Goal: Complete application form: Complete application form

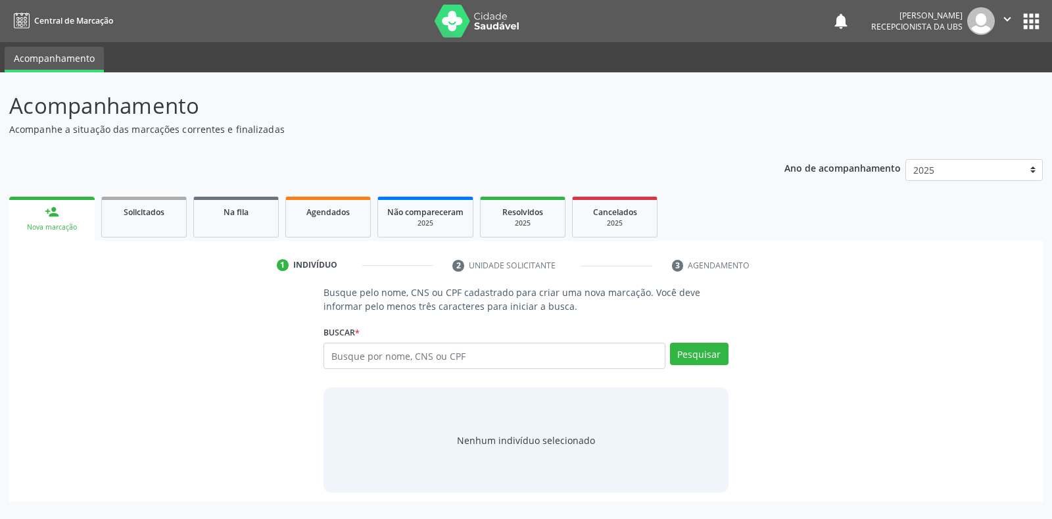
click at [44, 230] on div "Nova marcação" at bounding box center [51, 227] width 67 height 10
click at [353, 359] on input "text" at bounding box center [494, 356] width 341 height 26
click at [703, 345] on button "Pesquisar" at bounding box center [699, 354] width 59 height 22
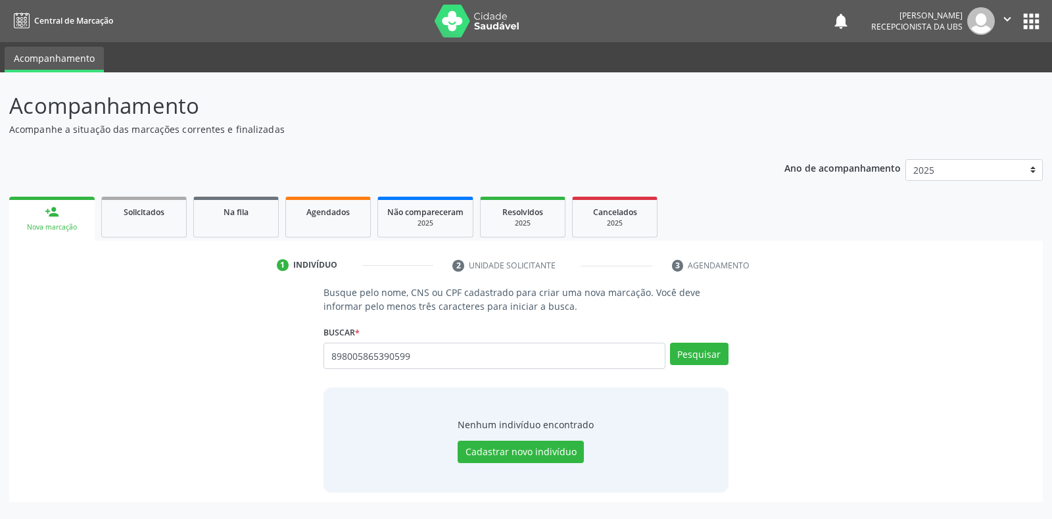
click at [710, 355] on button "Pesquisar" at bounding box center [699, 354] width 59 height 22
drag, startPoint x: 528, startPoint y: 364, endPoint x: 243, endPoint y: 363, distance: 284.8
click at [243, 363] on div "Busque pelo nome, CNS ou CPF cadastrado para criar uma nova marcação. Você deve…" at bounding box center [525, 388] width 1015 height 207
type input "15588642457"
click at [707, 358] on button "Pesquisar" at bounding box center [699, 354] width 59 height 22
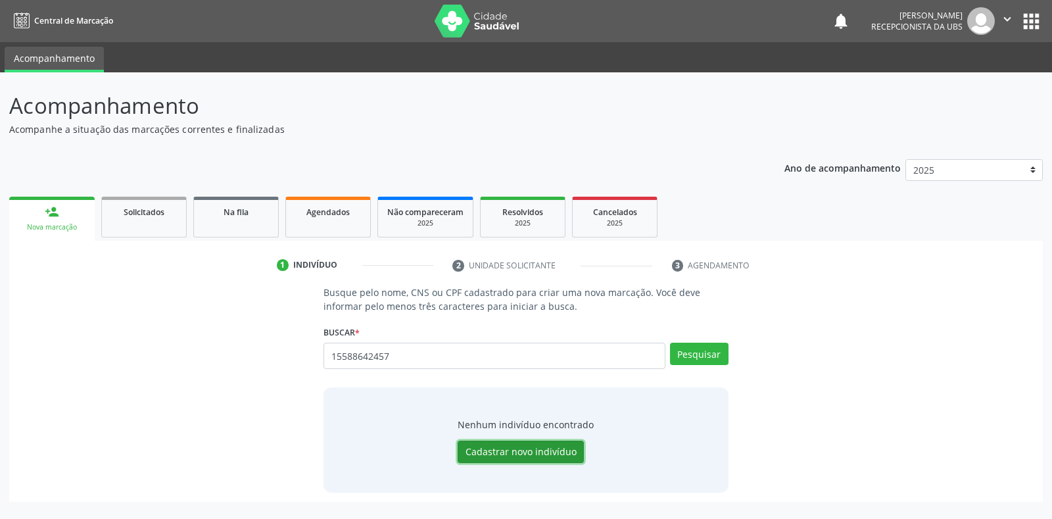
click at [531, 455] on button "Cadastrar novo indivíduo" at bounding box center [521, 452] width 126 height 22
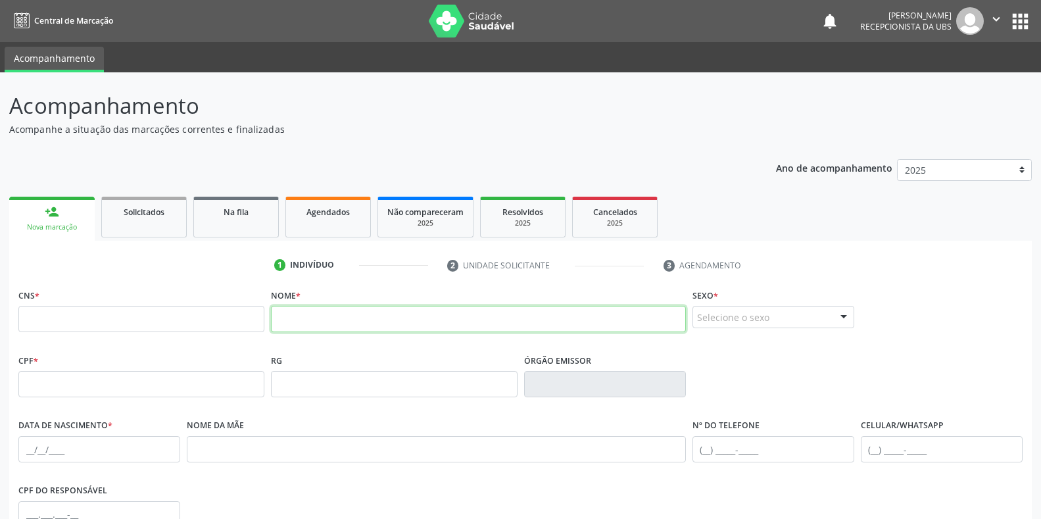
click at [326, 324] on input "text" at bounding box center [478, 319] width 414 height 26
type input "anny emanuelly rodrigues da silva"
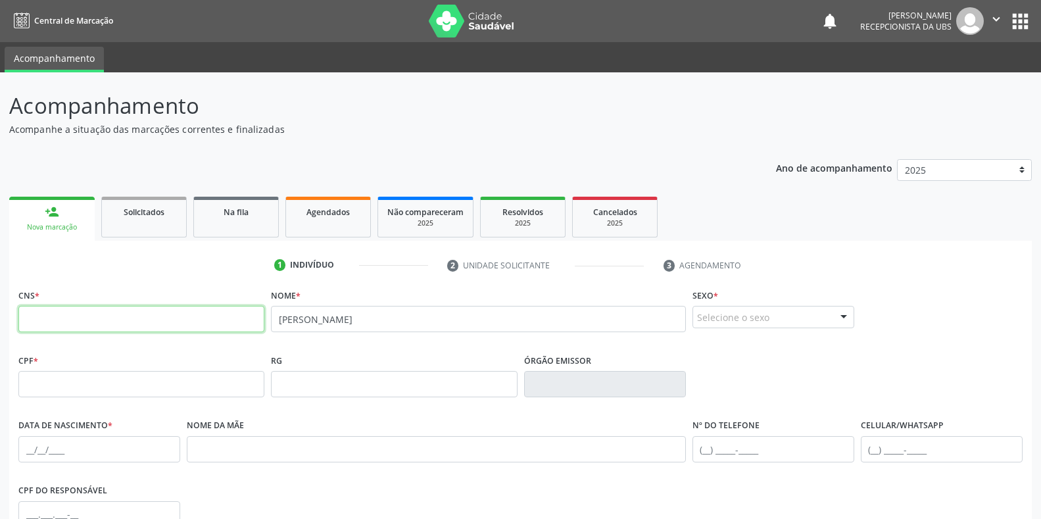
click at [225, 321] on input "text" at bounding box center [141, 319] width 246 height 26
type input "898 0058 6539 0599"
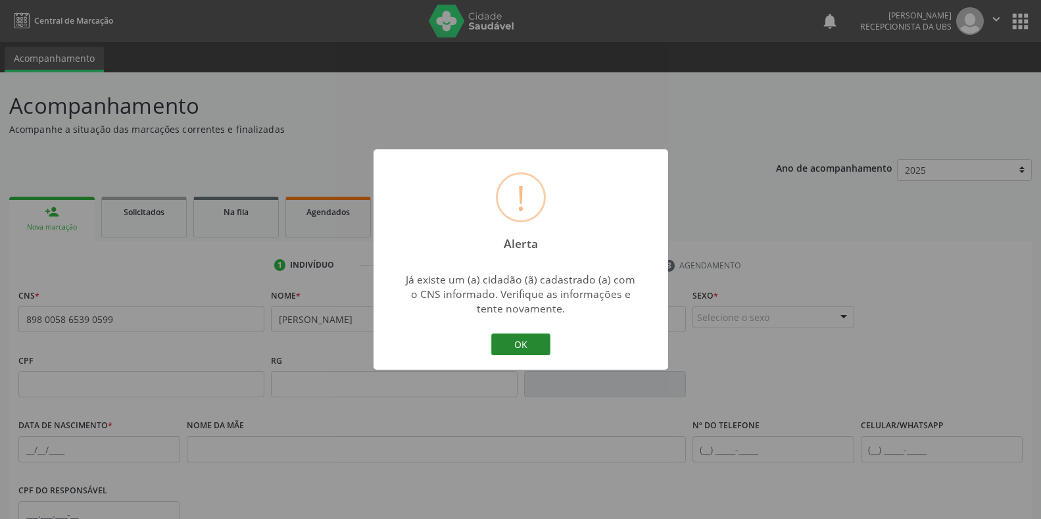
click at [517, 347] on button "OK" at bounding box center [520, 344] width 59 height 22
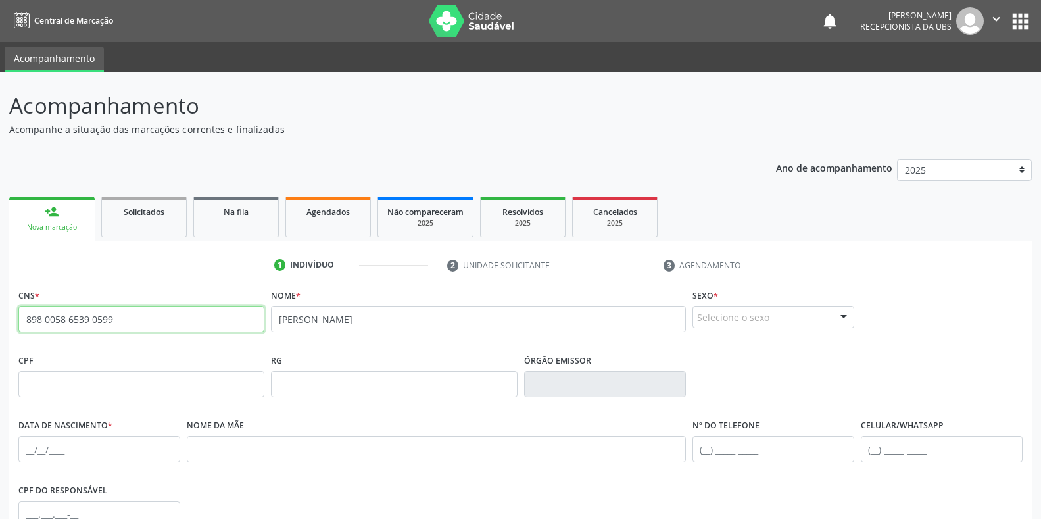
drag, startPoint x: 134, startPoint y: 321, endPoint x: 0, endPoint y: 322, distance: 134.2
click at [0, 322] on div "Acompanhamento Acompanhe a situação das marcações correntes e finalizadas Relat…" at bounding box center [520, 392] width 1041 height 641
click at [133, 319] on input "text" at bounding box center [141, 319] width 246 height 26
type input "898 0058 6539 0599"
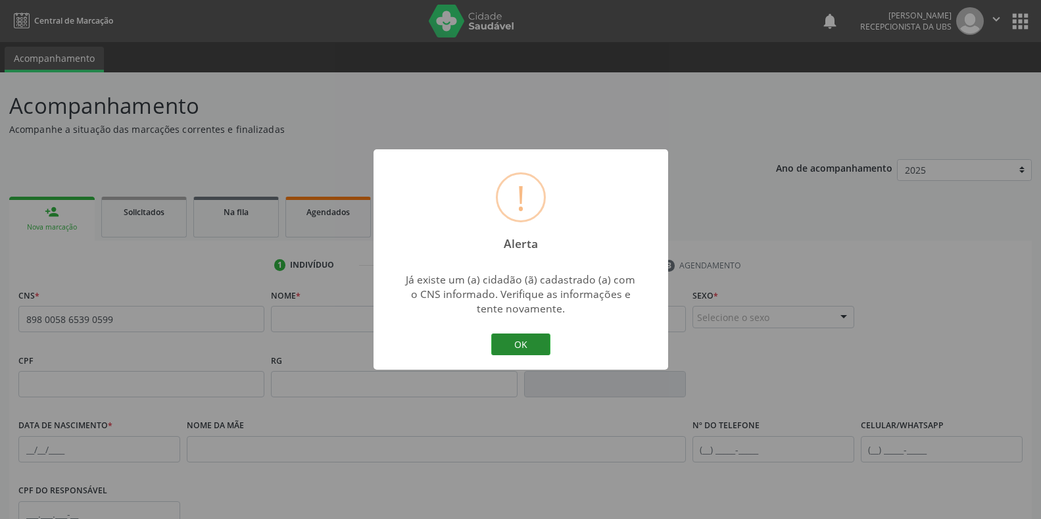
click at [529, 349] on button "OK" at bounding box center [520, 344] width 59 height 22
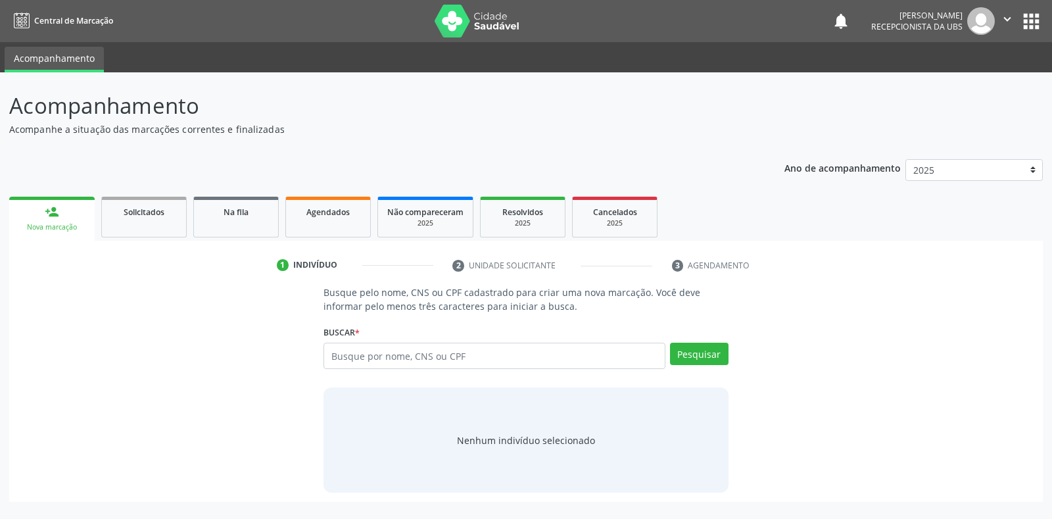
click at [523, 359] on input "text" at bounding box center [494, 356] width 341 height 26
type input "898 0058 6539 0599"
click at [682, 356] on button "Pesquisar" at bounding box center [699, 354] width 59 height 22
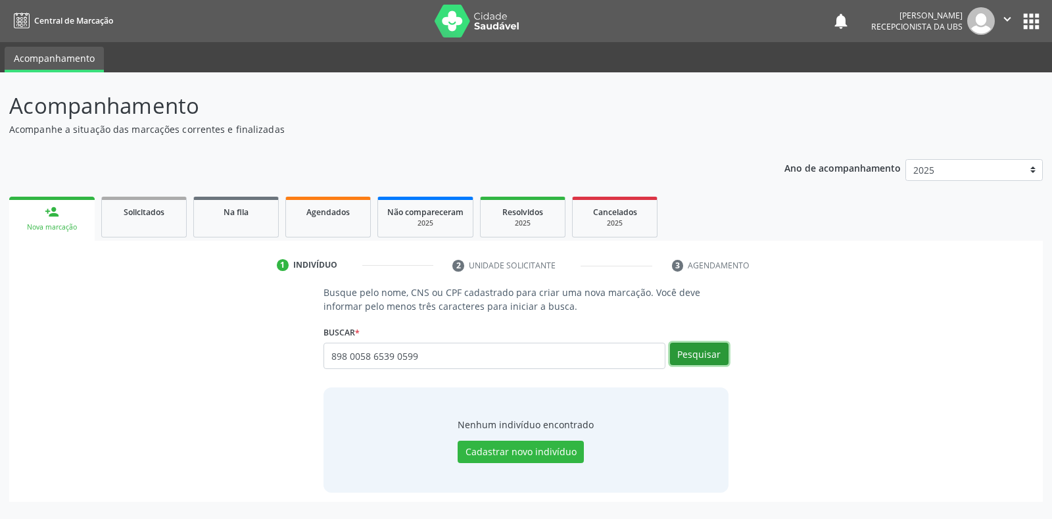
click at [721, 348] on button "Pesquisar" at bounding box center [699, 354] width 59 height 22
drag, startPoint x: 527, startPoint y: 358, endPoint x: 234, endPoint y: 354, distance: 292.7
click at [234, 356] on div "Busque pelo nome, CNS ou CPF cadastrado para criar uma nova marcação. Você deve…" at bounding box center [525, 388] width 1015 height 207
type input "703609070638839"
click at [678, 358] on button "Pesquisar" at bounding box center [699, 354] width 59 height 22
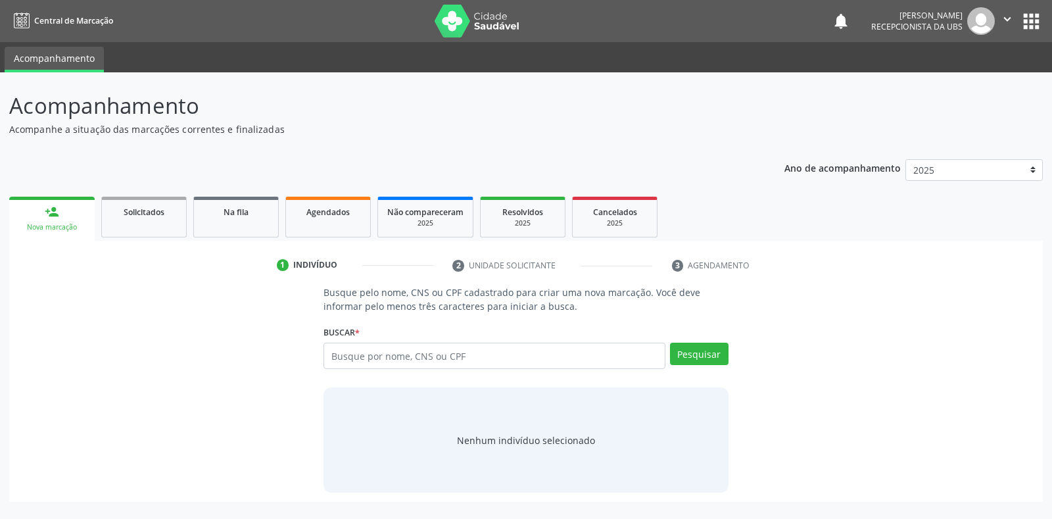
click at [365, 356] on input "text" at bounding box center [494, 356] width 341 height 26
type input "703609070638839"
click at [700, 358] on button "Pesquisar" at bounding box center [699, 354] width 59 height 22
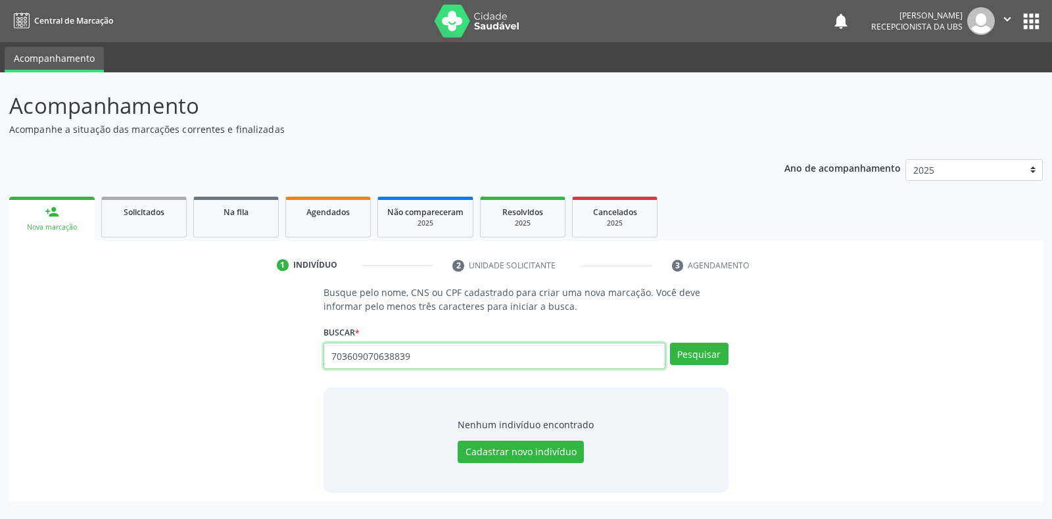
drag, startPoint x: 420, startPoint y: 356, endPoint x: 262, endPoint y: 354, distance: 157.8
click at [262, 354] on div "Busque pelo nome, CNS ou CPF cadastrado para criar uma nova marcação. Você deve…" at bounding box center [525, 388] width 1015 height 207
type input "01622425499"
click at [693, 347] on button "Pesquisar" at bounding box center [699, 354] width 59 height 22
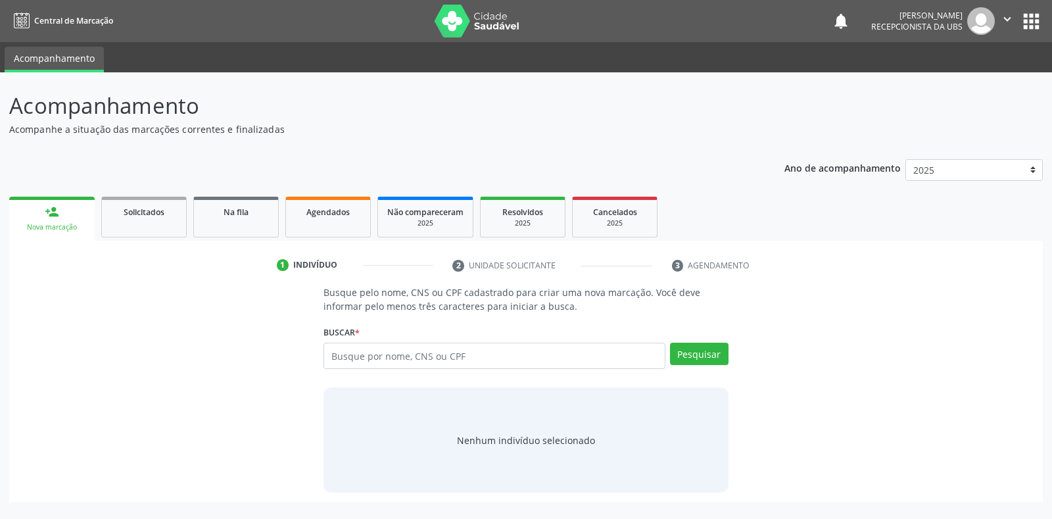
click at [532, 359] on input "text" at bounding box center [494, 356] width 341 height 26
type input "703609070638839"
click at [717, 352] on button "Pesquisar" at bounding box center [699, 354] width 59 height 22
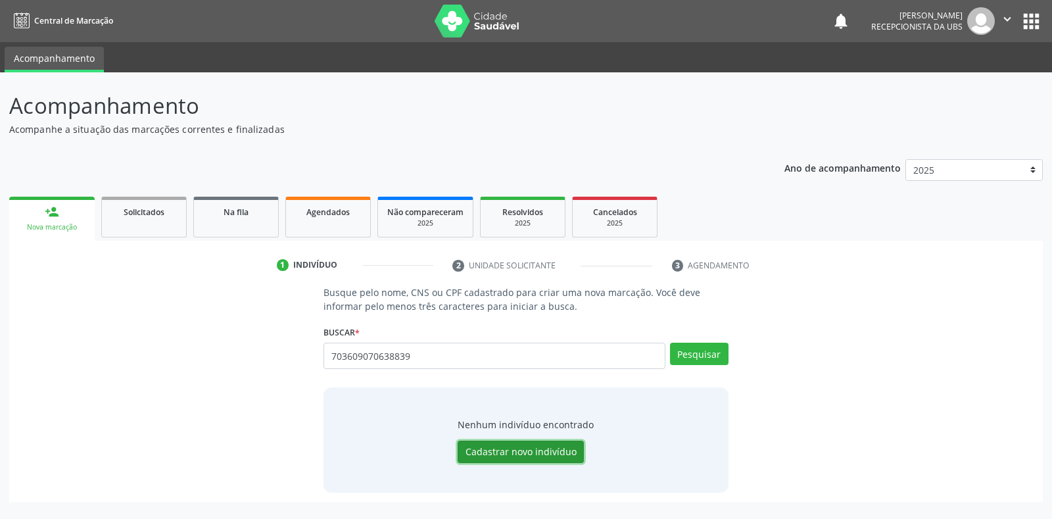
click at [548, 452] on button "Cadastrar novo indivíduo" at bounding box center [521, 452] width 126 height 22
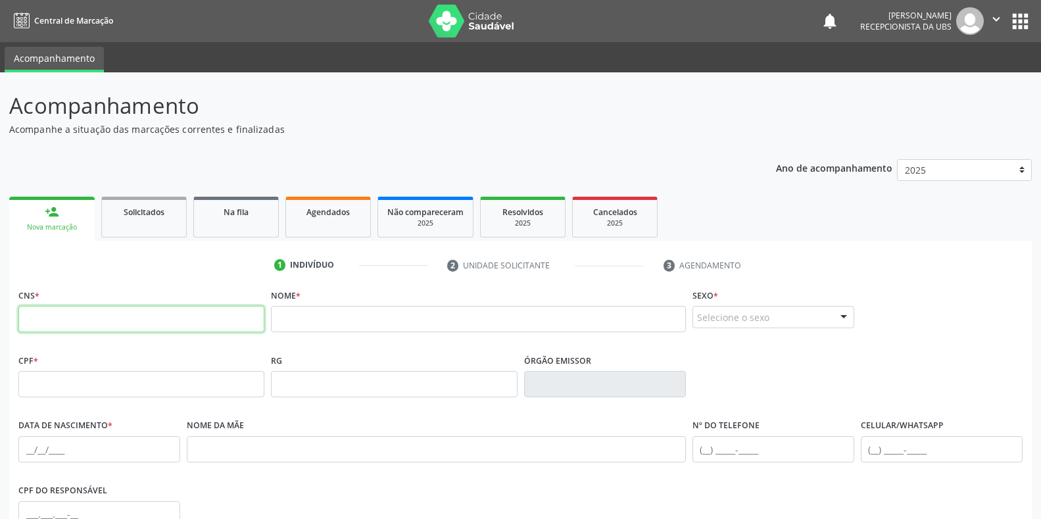
click at [114, 319] on input "text" at bounding box center [141, 319] width 246 height 26
type input "703 6090 7063 8839"
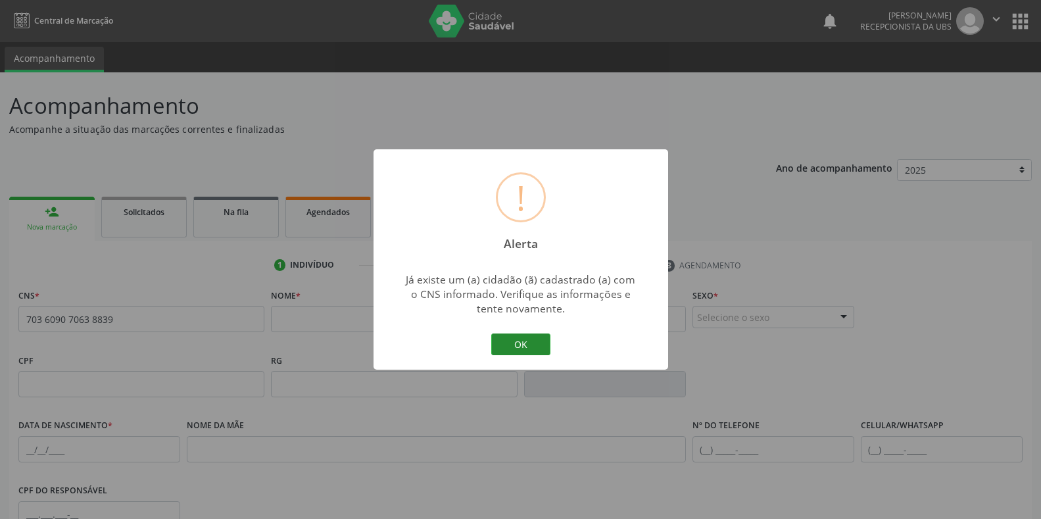
click at [525, 341] on button "OK" at bounding box center [520, 344] width 59 height 22
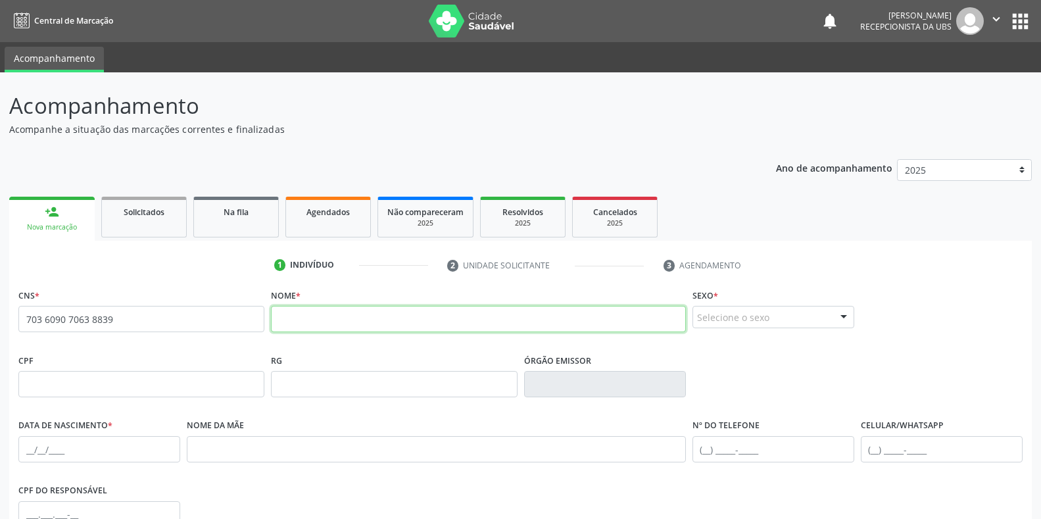
click at [346, 308] on input "text" at bounding box center [478, 319] width 414 height 26
type input "maria de fatima da silva"
click at [719, 316] on div "Selecione o sexo" at bounding box center [774, 317] width 162 height 22
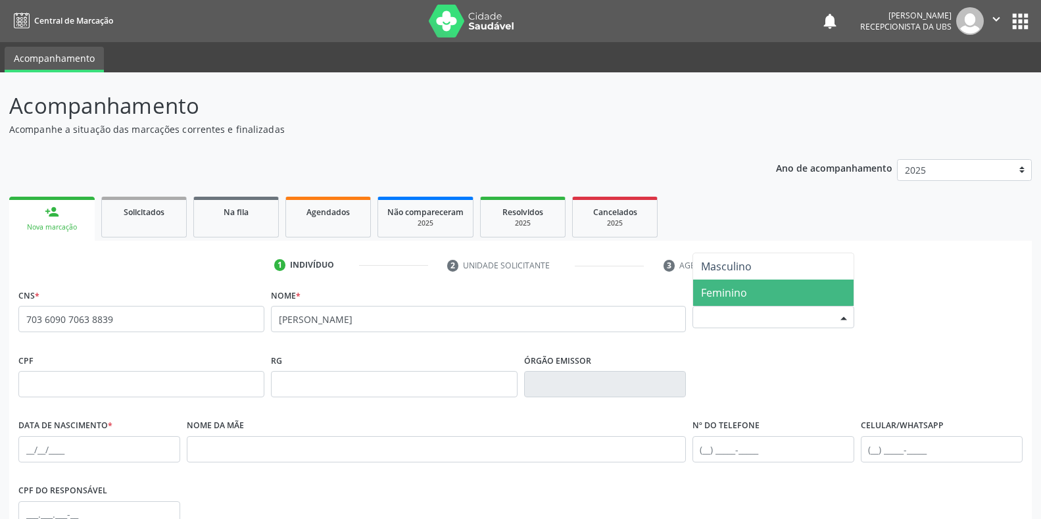
click at [732, 292] on span "Feminino" at bounding box center [724, 292] width 46 height 14
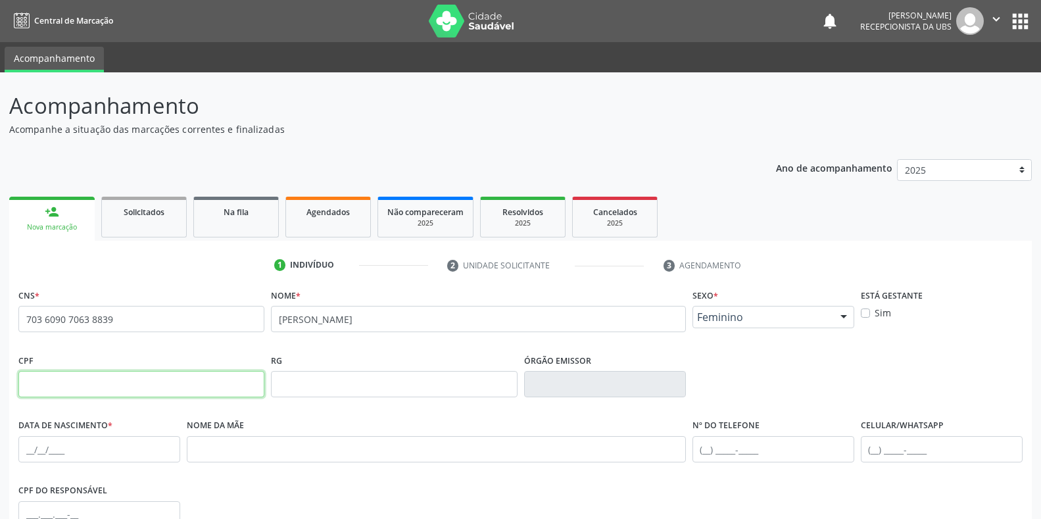
click at [195, 388] on input "text" at bounding box center [141, 384] width 246 height 26
type input "016.224.254-99"
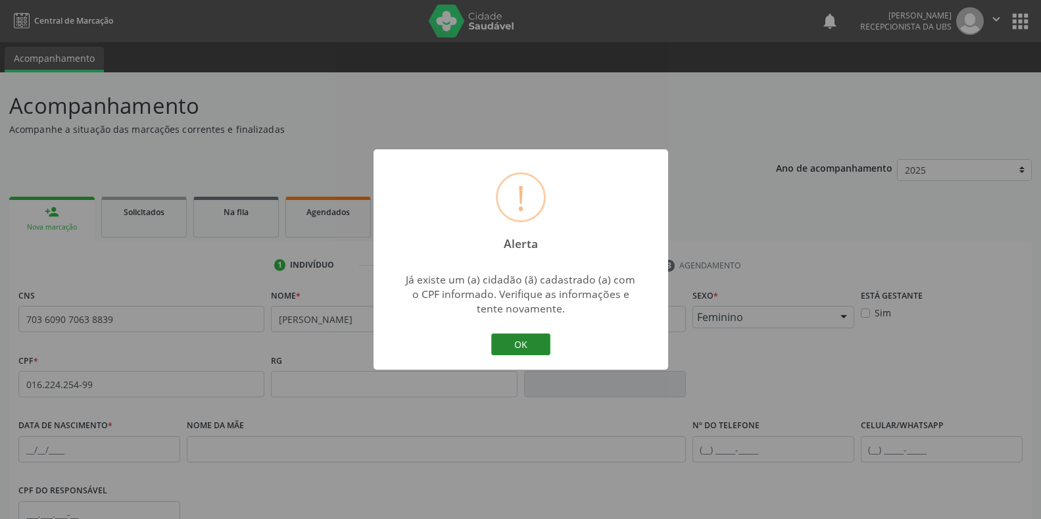
click at [509, 341] on button "OK" at bounding box center [520, 344] width 59 height 22
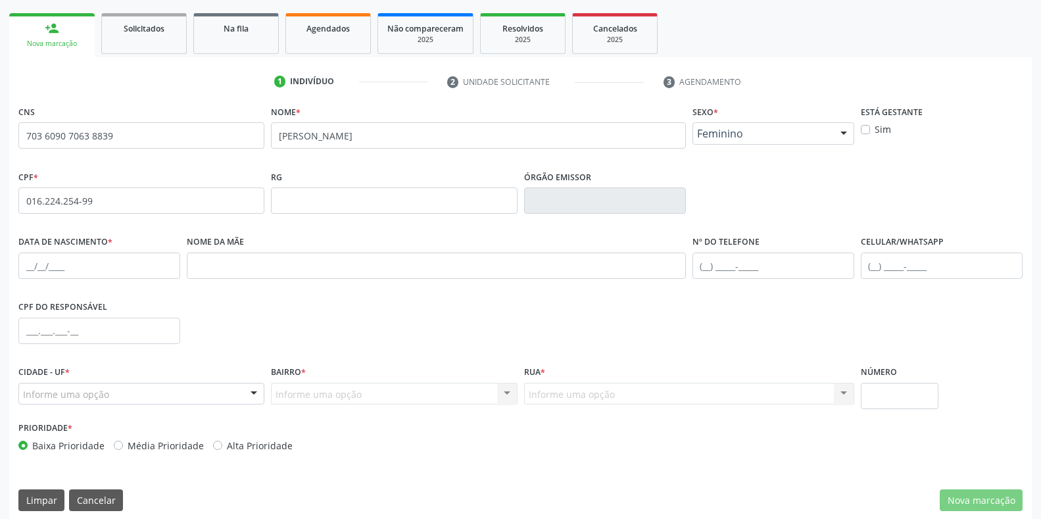
scroll to position [194, 0]
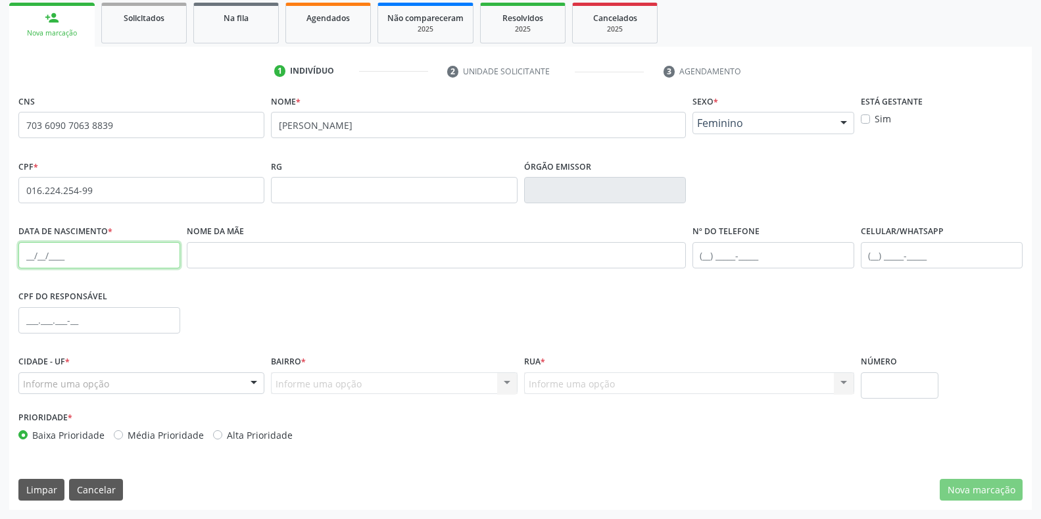
click at [97, 262] on input "text" at bounding box center [99, 255] width 162 height 26
type input "13/10/1974"
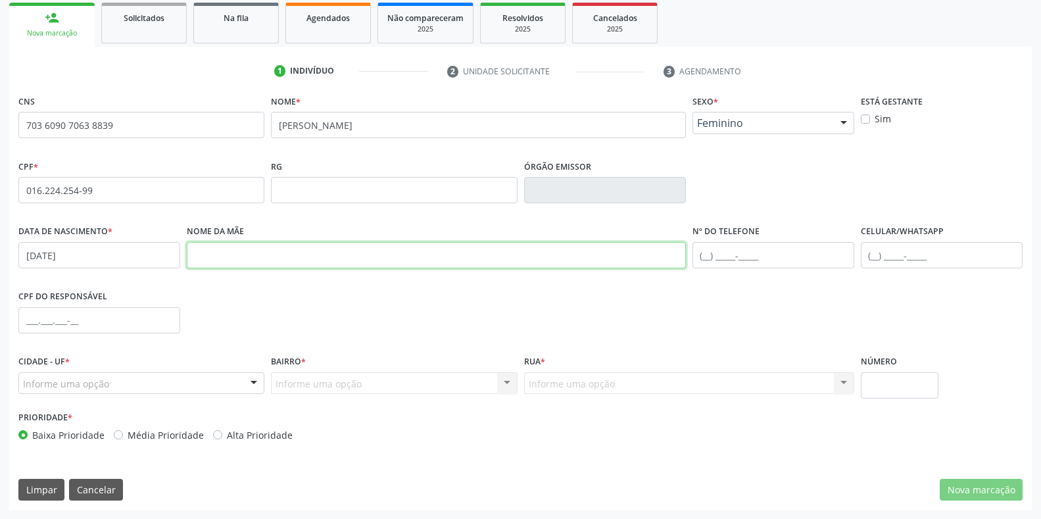
click at [343, 253] on input "text" at bounding box center [436, 255] width 499 height 26
type input "maria da solidade da silva"
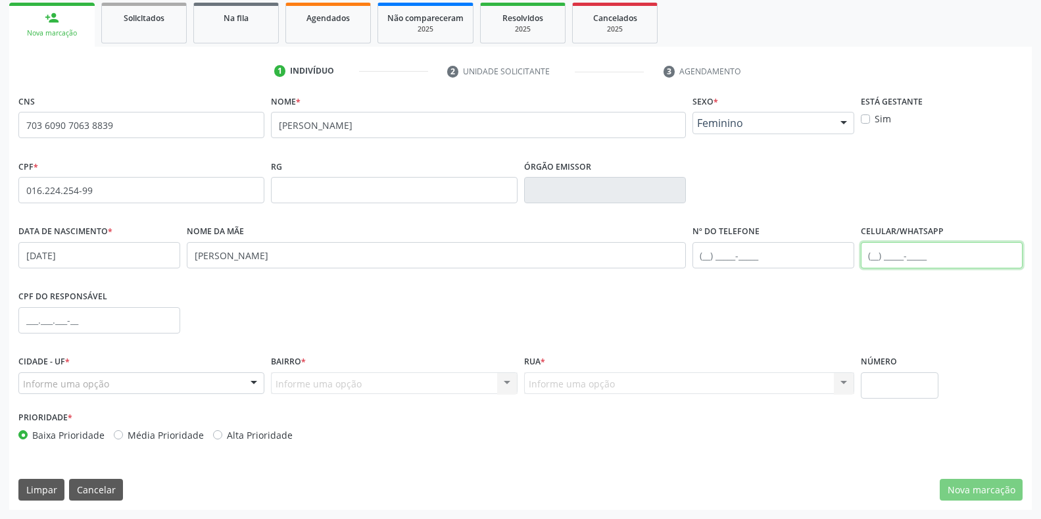
click at [863, 250] on input "text" at bounding box center [942, 255] width 162 height 26
type input "(87) 99643-6025"
click at [164, 385] on div "Informe uma opção" at bounding box center [141, 383] width 246 height 22
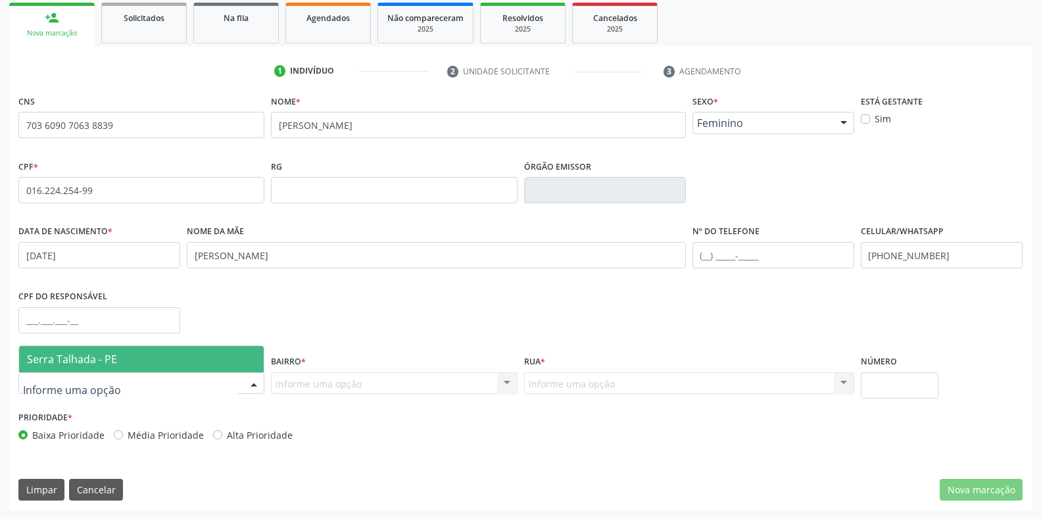
click at [146, 361] on span "Serra Talhada - PE" at bounding box center [141, 359] width 245 height 26
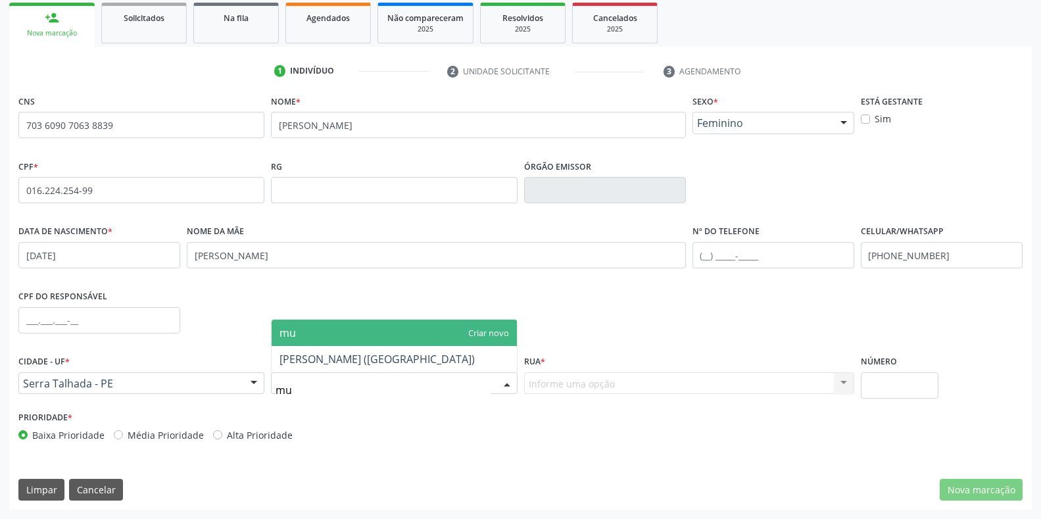
type input "mut"
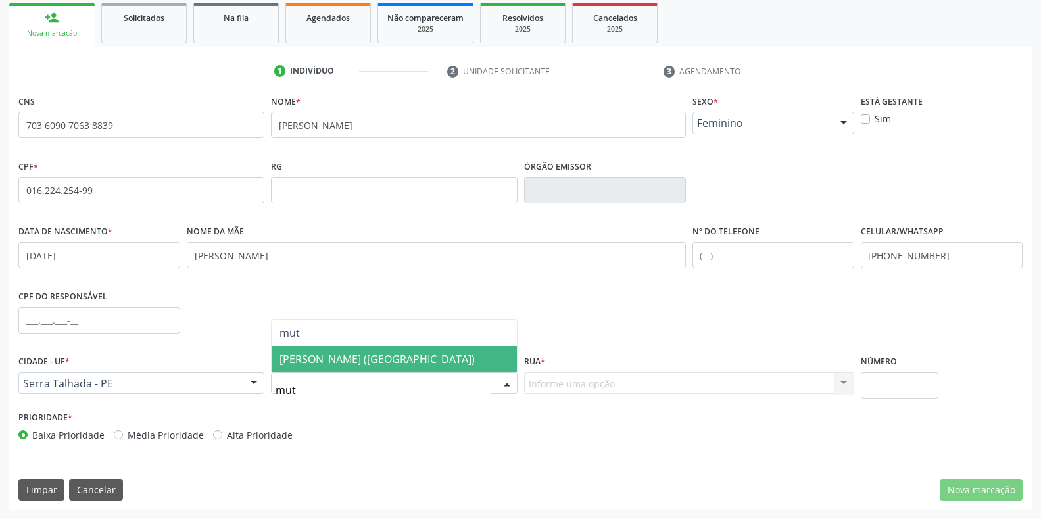
click at [337, 362] on span "José Tomé de Sousa (Mutirão)" at bounding box center [377, 359] width 195 height 14
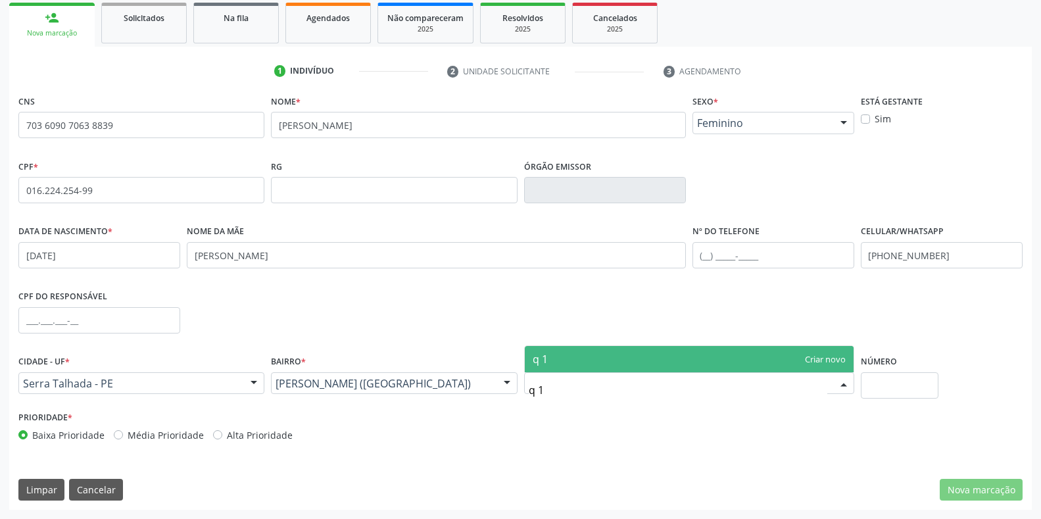
type input "q"
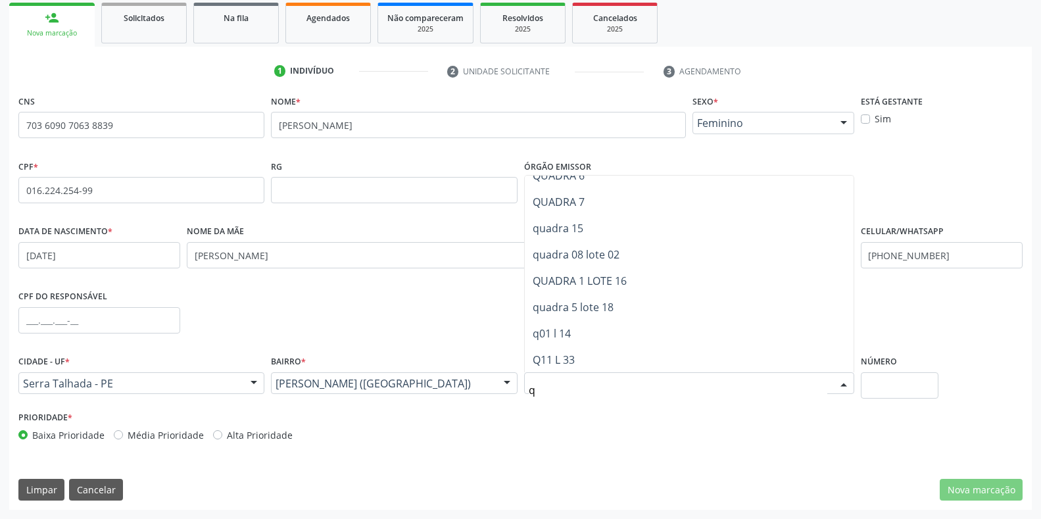
scroll to position [382, 0]
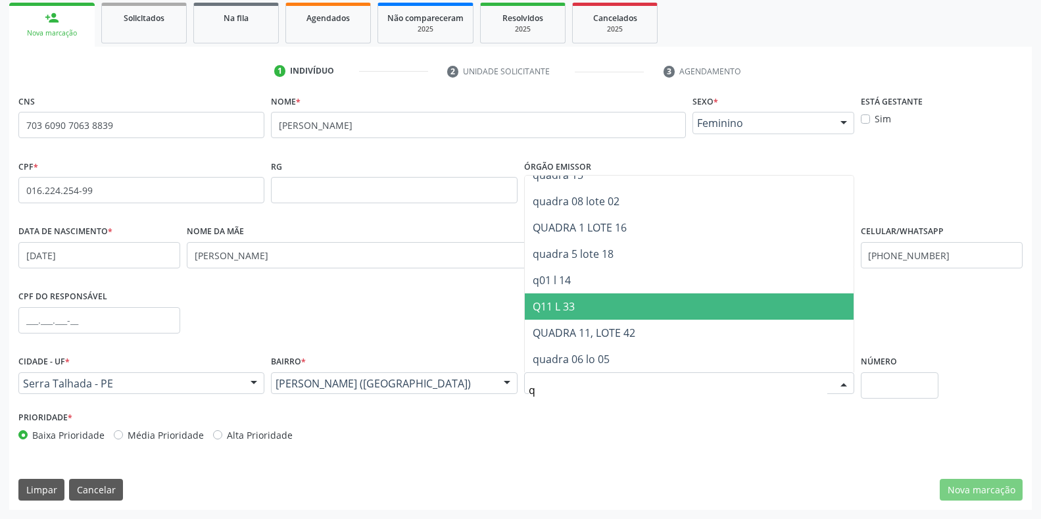
click at [566, 306] on span "Q11 L 33" at bounding box center [554, 306] width 42 height 14
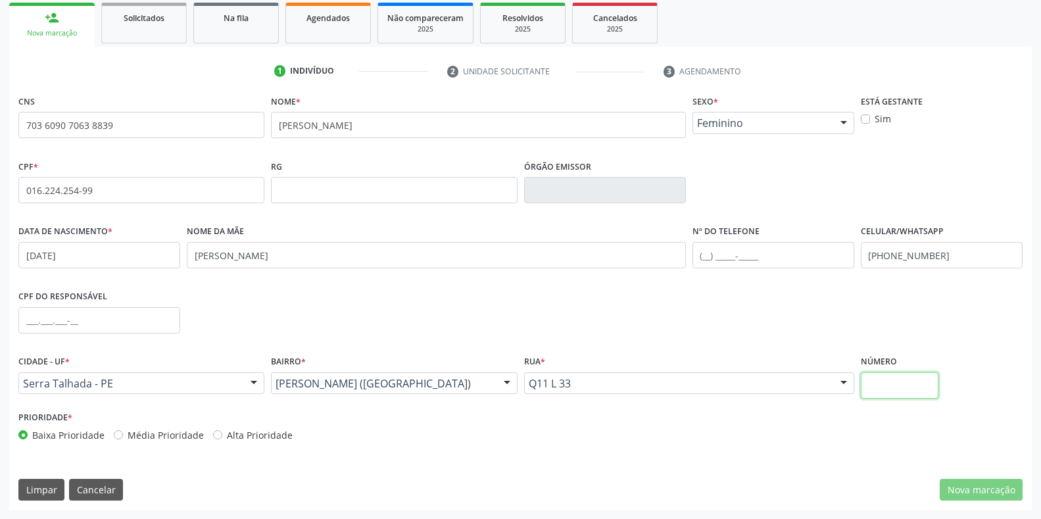
click at [909, 388] on input "text" at bounding box center [900, 385] width 78 height 26
type input "1"
type input "31"
click at [983, 435] on div "Prioridade * Baixa Prioridade Média Prioridade Alta Prioridade" at bounding box center [520, 429] width 1011 height 43
click at [151, 439] on label "Média Prioridade" at bounding box center [166, 435] width 76 height 14
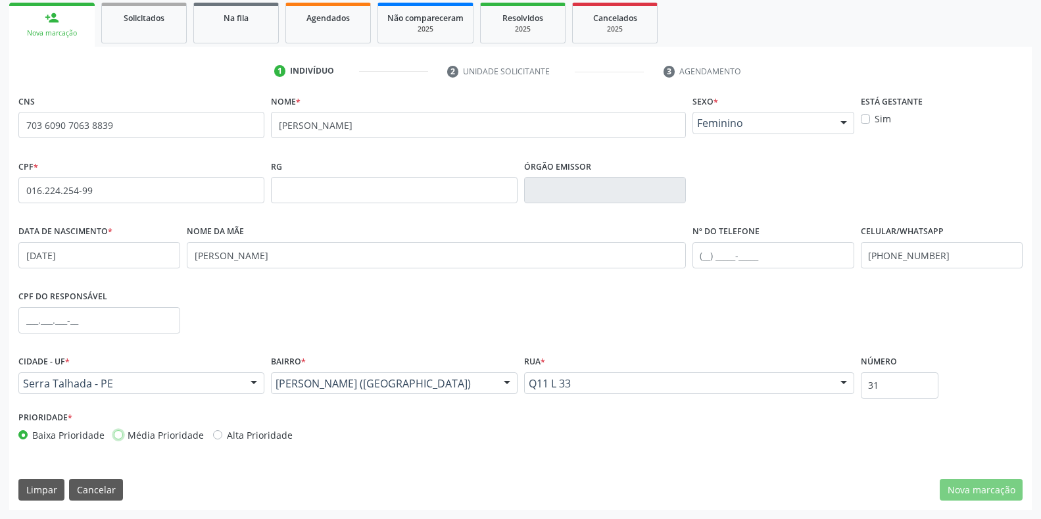
click at [123, 439] on input "Média Prioridade" at bounding box center [118, 434] width 9 height 12
radio input "true"
click at [231, 436] on label "Alta Prioridade" at bounding box center [260, 435] width 66 height 14
click at [222, 436] on input "Alta Prioridade" at bounding box center [217, 434] width 9 height 12
radio input "true"
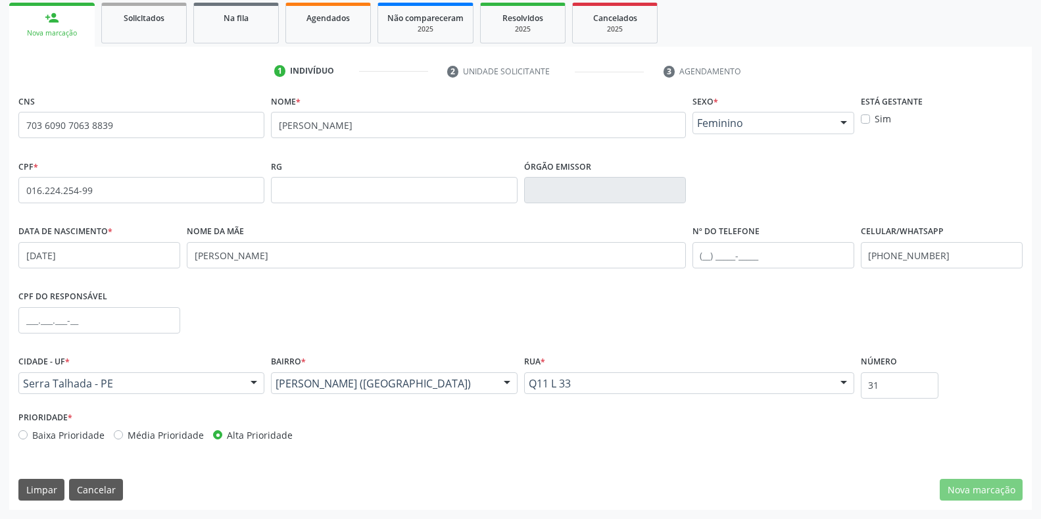
click at [31, 439] on div "Baixa Prioridade" at bounding box center [61, 435] width 86 height 14
click at [32, 431] on label "Baixa Prioridade" at bounding box center [68, 435] width 72 height 14
click at [23, 431] on input "Baixa Prioridade" at bounding box center [22, 434] width 9 height 12
radio input "true"
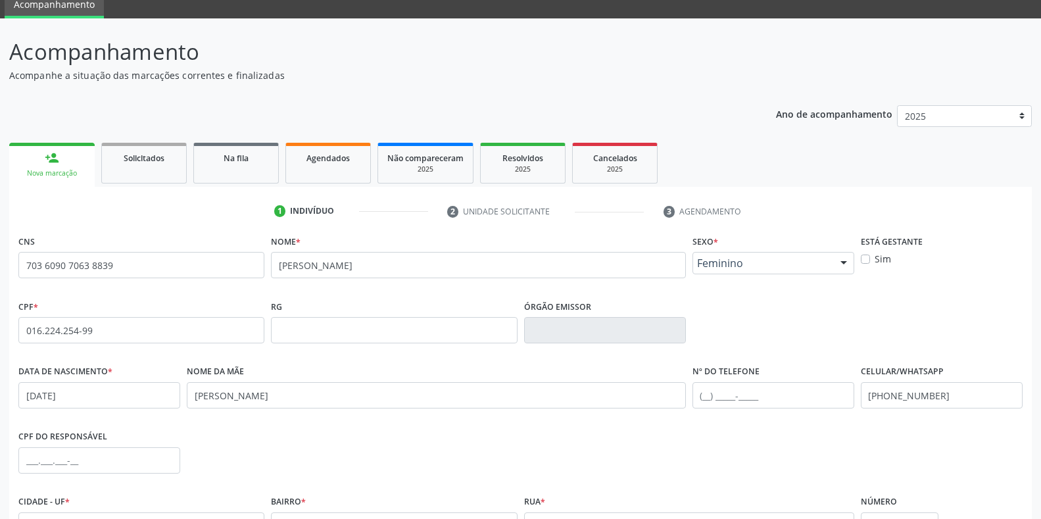
scroll to position [0, 0]
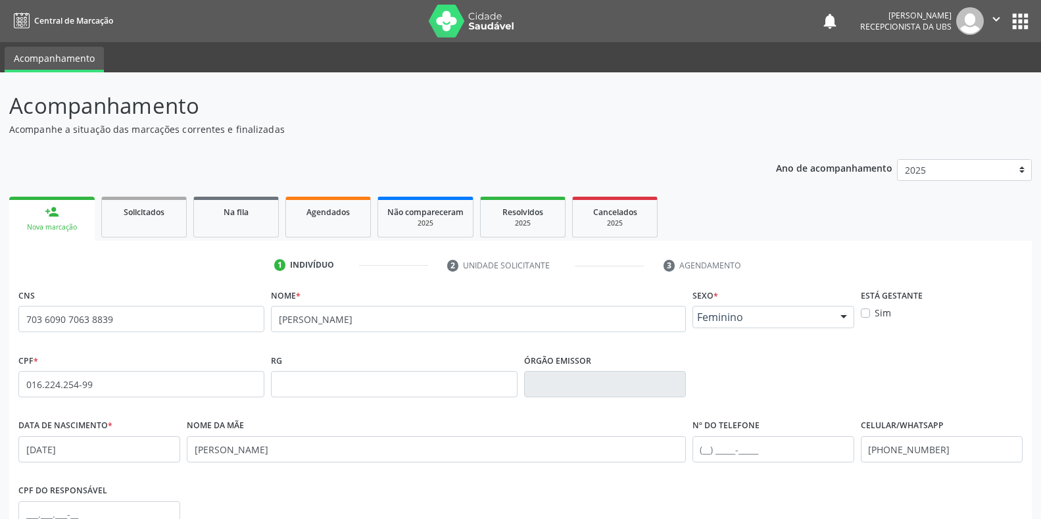
click at [990, 16] on icon "" at bounding box center [996, 19] width 14 height 14
click at [933, 81] on link "Sair" at bounding box center [962, 80] width 91 height 18
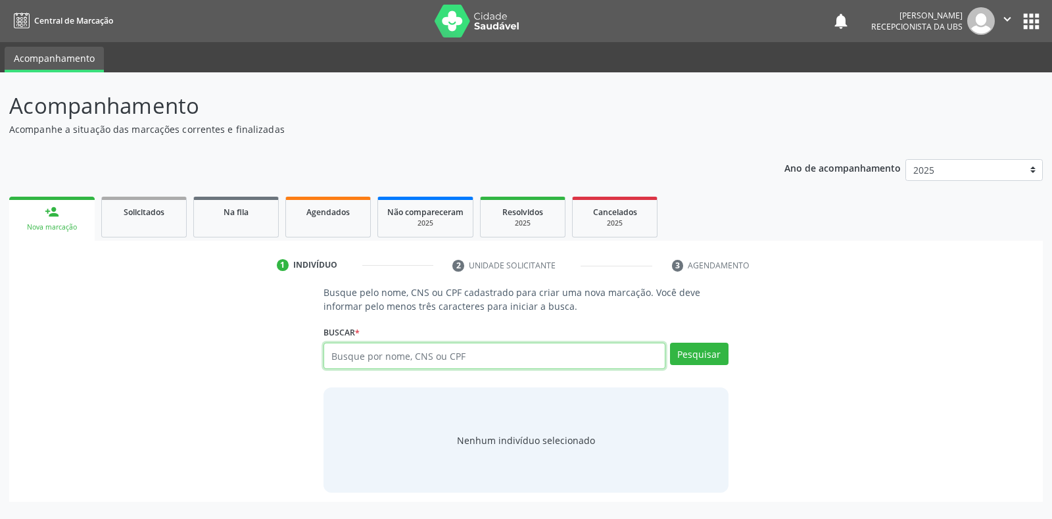
click at [343, 357] on input "text" at bounding box center [494, 356] width 341 height 26
click at [377, 356] on input "text" at bounding box center [494, 356] width 341 height 26
type input "703609070638839"
click at [697, 356] on button "Pesquisar" at bounding box center [699, 354] width 59 height 22
click at [506, 354] on input "text" at bounding box center [494, 356] width 341 height 26
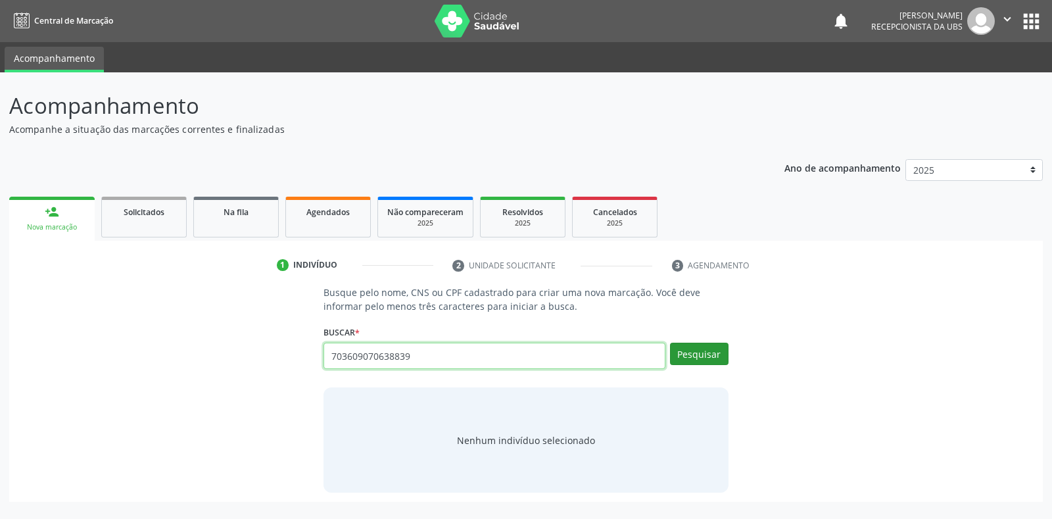
type input "703609070638839"
click at [716, 361] on button "Pesquisar" at bounding box center [699, 354] width 59 height 22
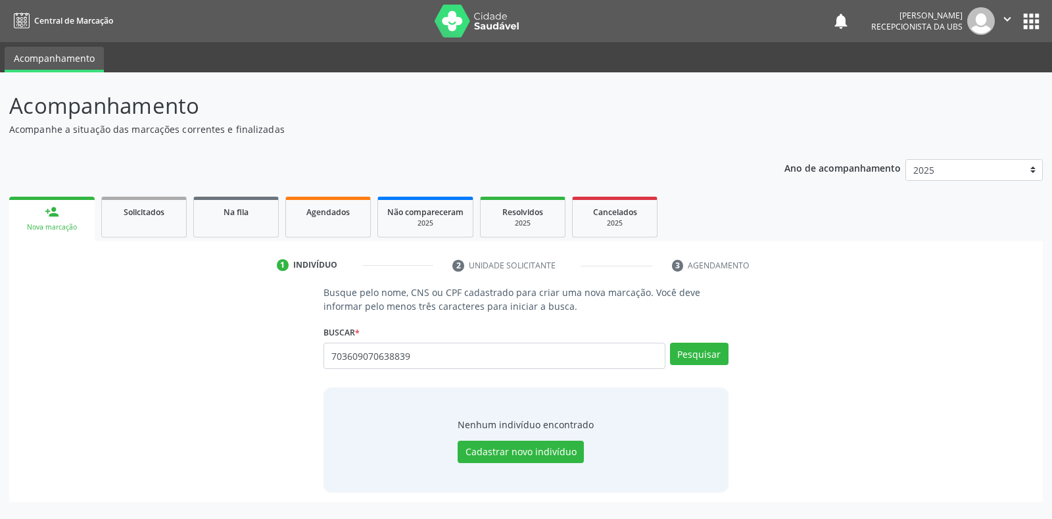
click at [994, 19] on img at bounding box center [981, 21] width 28 height 28
click at [1005, 17] on icon "" at bounding box center [1007, 19] width 14 height 14
click at [956, 88] on link "Sair" at bounding box center [974, 80] width 91 height 18
type input "703609070638839"
click at [703, 366] on div "Pesquisar" at bounding box center [697, 361] width 63 height 36
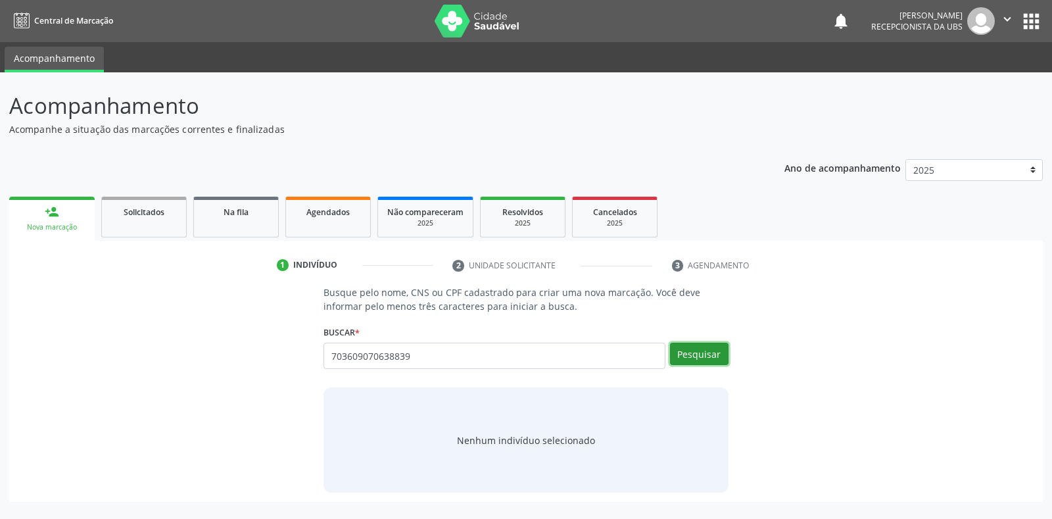
click at [706, 354] on button "Pesquisar" at bounding box center [699, 354] width 59 height 22
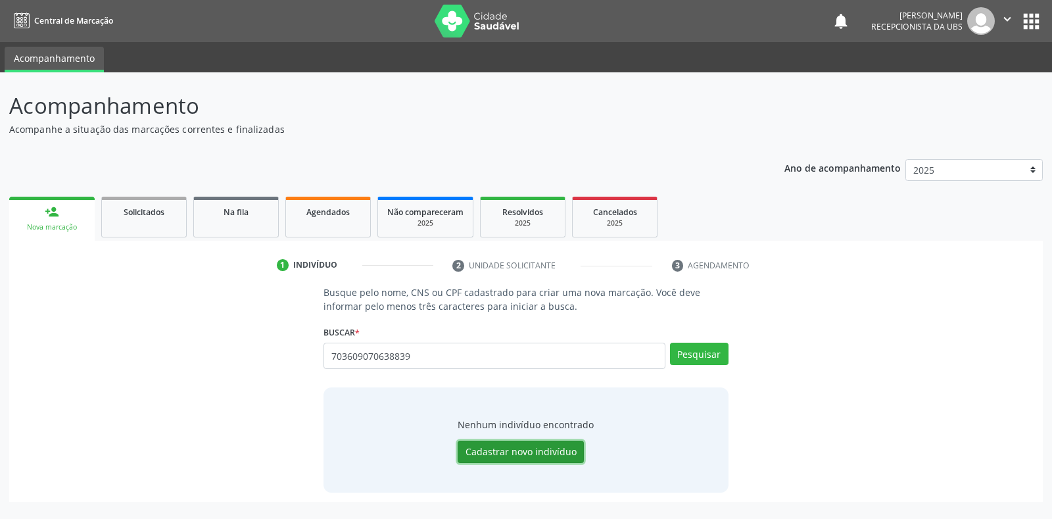
click at [536, 452] on button "Cadastrar novo indivíduo" at bounding box center [521, 452] width 126 height 22
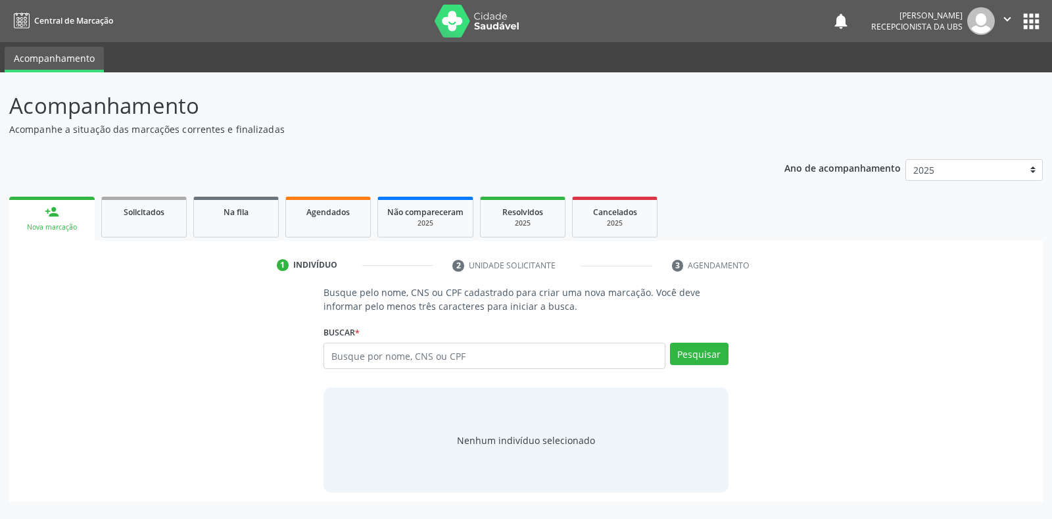
click at [508, 360] on input "text" at bounding box center [494, 356] width 341 height 26
type input "703609070638839"
click at [686, 355] on button "Pesquisar" at bounding box center [699, 354] width 59 height 22
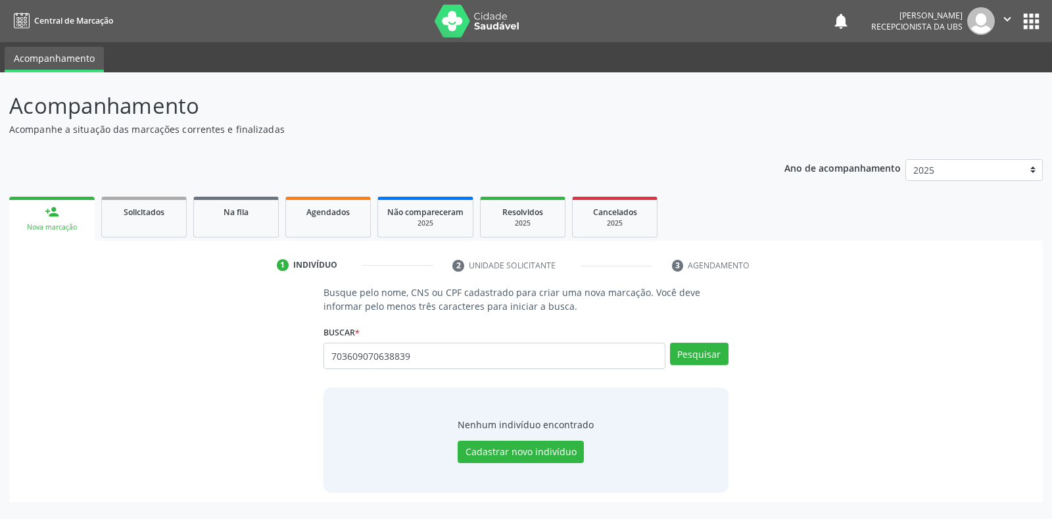
click at [1013, 20] on icon "" at bounding box center [1007, 19] width 14 height 14
click at [963, 87] on link "Sair" at bounding box center [974, 80] width 91 height 18
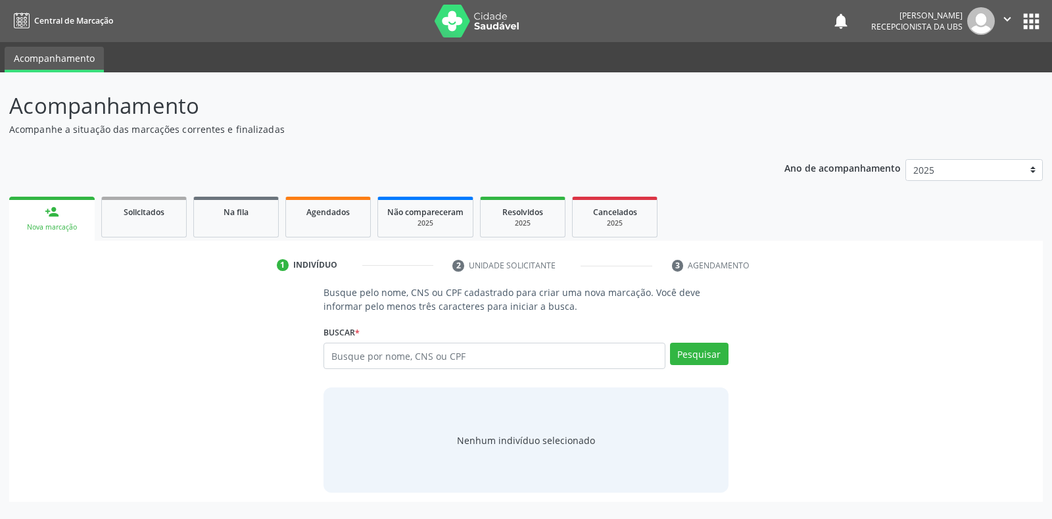
click at [372, 362] on input "text" at bounding box center [494, 356] width 341 height 26
type input "703609070638839"
click at [692, 348] on button "Pesquisar" at bounding box center [699, 354] width 59 height 22
click at [1005, 20] on icon "" at bounding box center [1007, 19] width 14 height 14
click at [974, 78] on link "Sair" at bounding box center [974, 80] width 91 height 18
